Goal: Navigation & Orientation: Find specific page/section

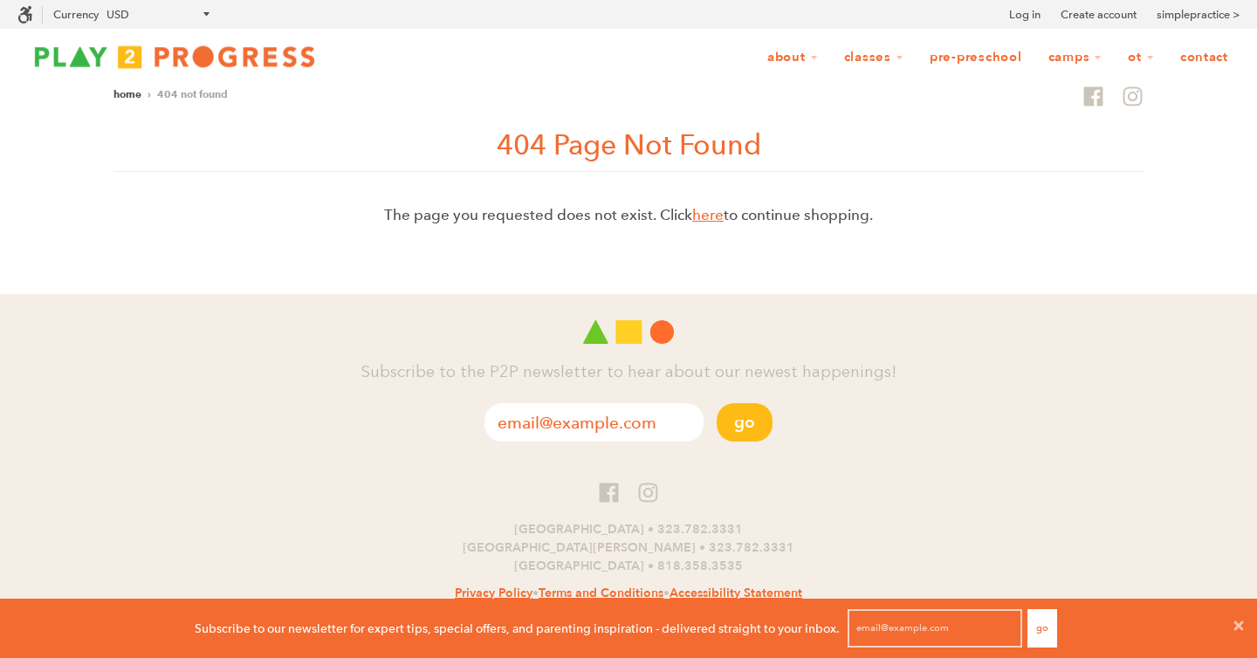
scroll to position [1, 1]
click at [84, 52] on img at bounding box center [174, 56] width 314 height 35
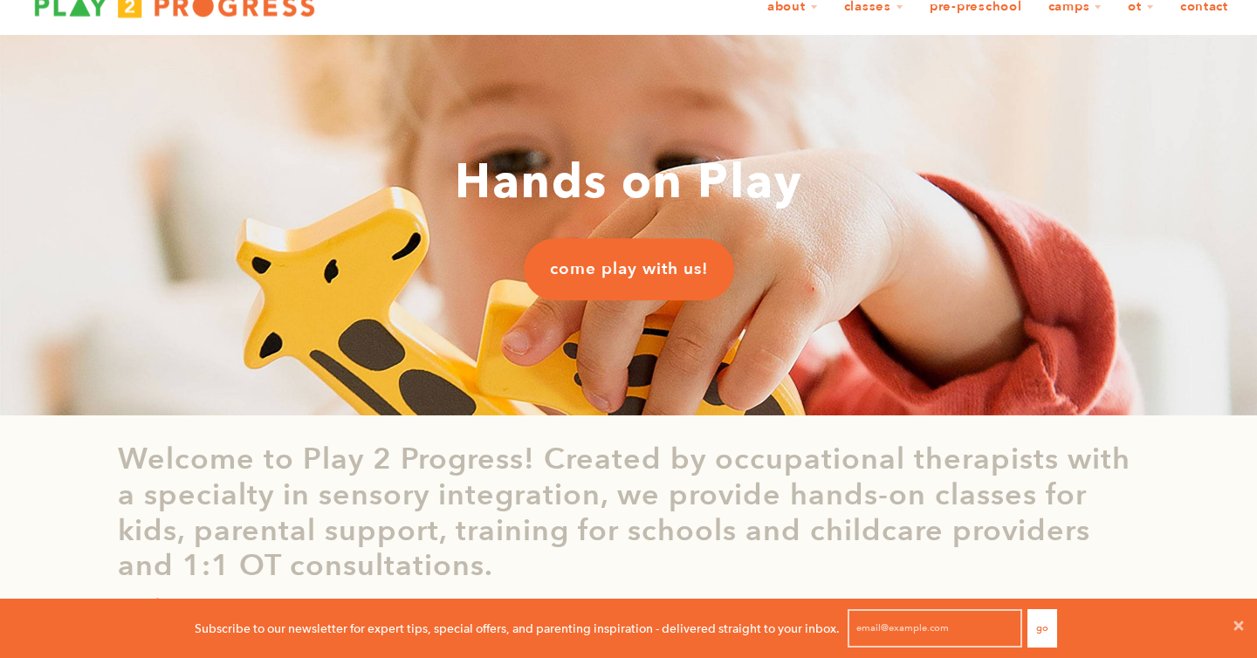
scroll to position [52, 0]
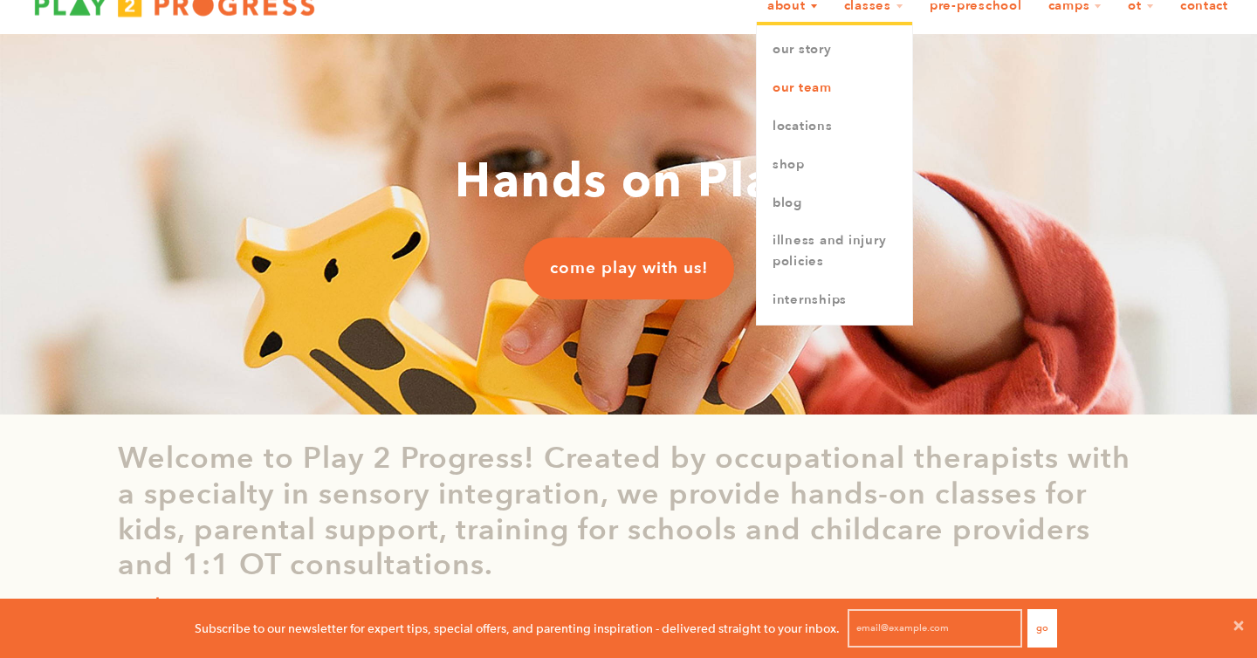
click at [810, 86] on link "Our Team" at bounding box center [834, 88] width 155 height 38
